Goal: Transaction & Acquisition: Subscribe to service/newsletter

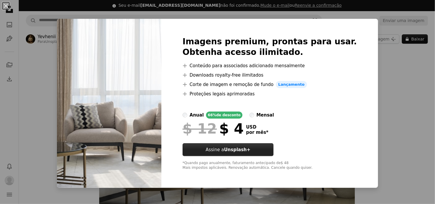
click at [251, 152] on strong "Unsplash+" at bounding box center [237, 149] width 26 height 5
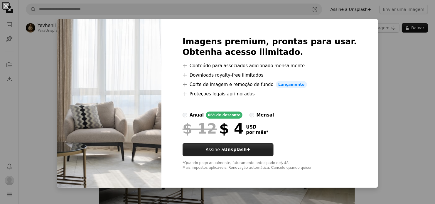
click at [225, 151] on link "Assine a Unsplash+" at bounding box center [228, 149] width 91 height 13
